Goal: Feedback & Contribution: Leave review/rating

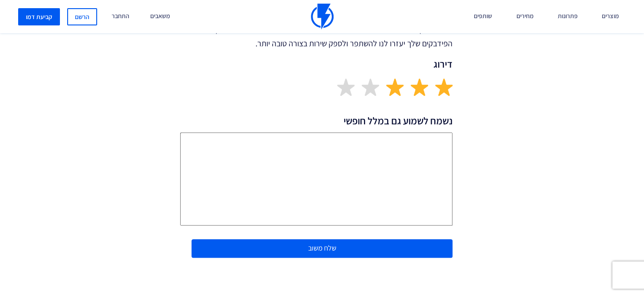
scroll to position [227, 0]
click at [396, 87] on img at bounding box center [395, 87] width 18 height 18
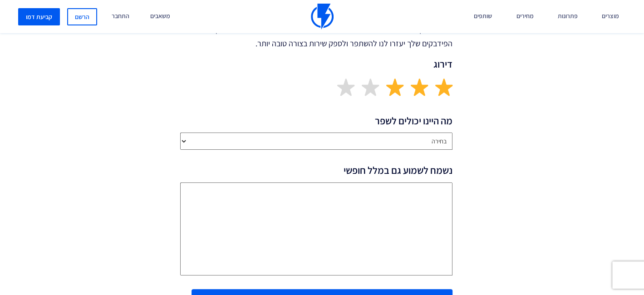
click at [325, 147] on select "בחירה שירותיות נציג/ה התמיכה זמן התגובה איכות הפתרון חסר פיצ’ר מבוקש ביצועי הפל…" at bounding box center [316, 141] width 272 height 17
select select "Solution Quality"
click at [180, 133] on select "בחירה שירותיות נציג/ה התמיכה זמן התגובה איכות הפתרון חסר פיצ’ר מבוקש ביצועי הפל…" at bounding box center [316, 141] width 272 height 17
click at [336, 197] on textarea "נשמח לשמוע גם במלל חופשי" at bounding box center [316, 228] width 272 height 93
type textarea "k"
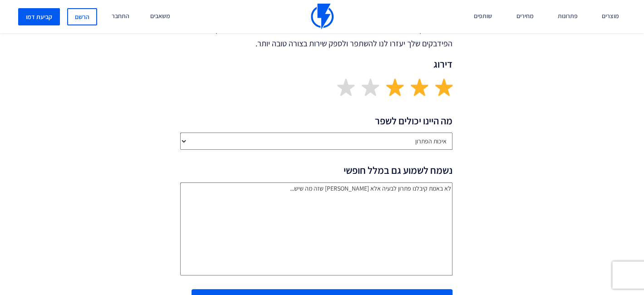
type textarea "לא באמת קיבלנו פתרון לבעיה אלא [PERSON_NAME] שזה מה שיש..."
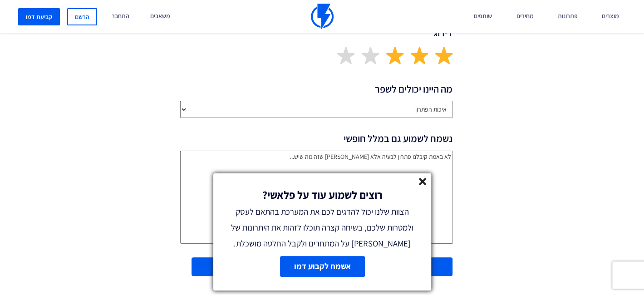
scroll to position [272, 0]
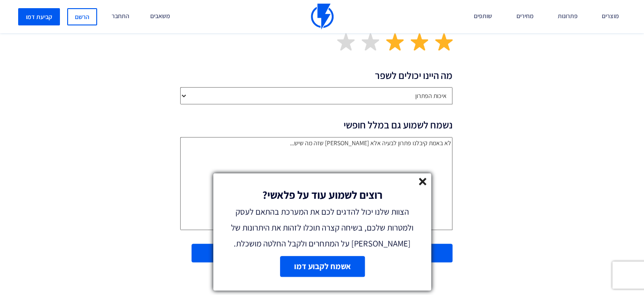
click at [419, 181] on icon at bounding box center [423, 182] width 8 height 8
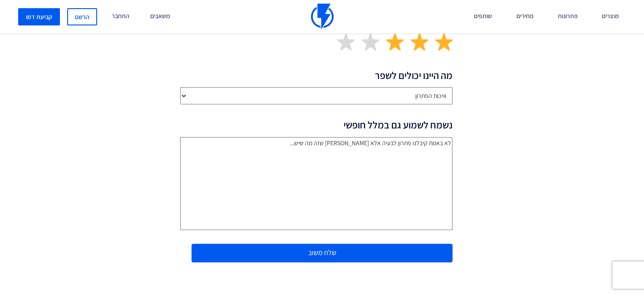
scroll to position [409, 0]
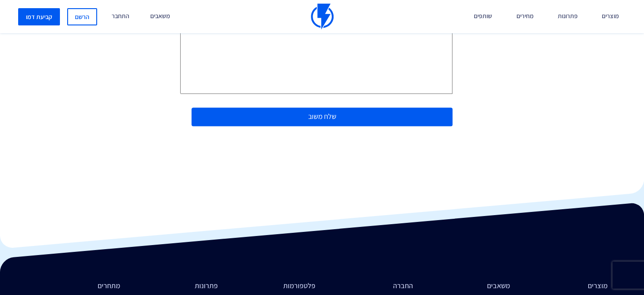
click at [351, 122] on button "שלח משוב" at bounding box center [322, 117] width 261 height 19
